Goal: Task Accomplishment & Management: Complete application form

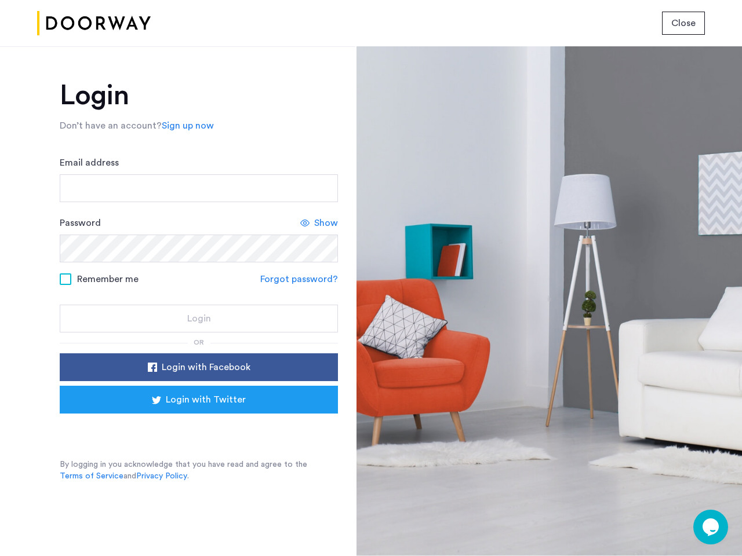
click at [683, 23] on span "Close" at bounding box center [683, 23] width 24 height 14
click at [185, 126] on link "Sign up now" at bounding box center [188, 126] width 52 height 14
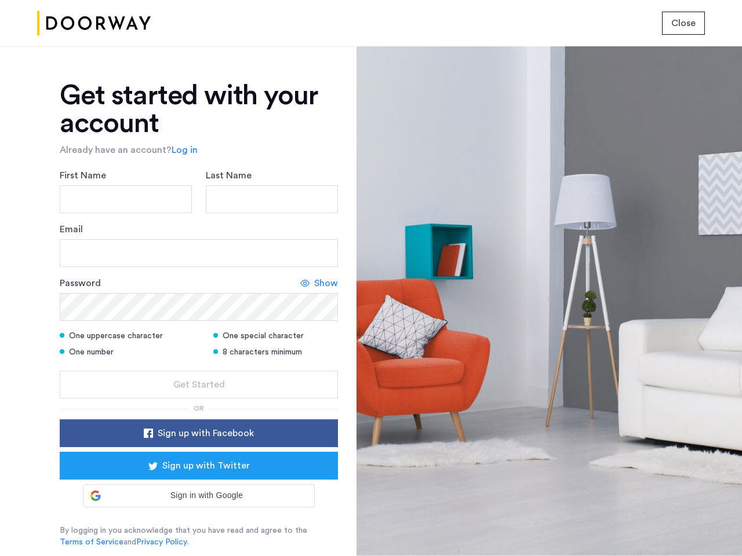
click at [319, 223] on div "Email" at bounding box center [199, 244] width 278 height 45
click at [301, 279] on icon at bounding box center [304, 283] width 9 height 9
click at [199, 367] on form "First Name Last Name Email Password Show One uppercase character One special ch…" at bounding box center [199, 284] width 278 height 230
click at [199, 400] on div "Get started with your account Already have an account? Log in First Name Last N…" at bounding box center [199, 315] width 278 height 466
click at [710, 527] on div at bounding box center [548, 301] width 385 height 510
